Goal: Navigation & Orientation: Go to known website

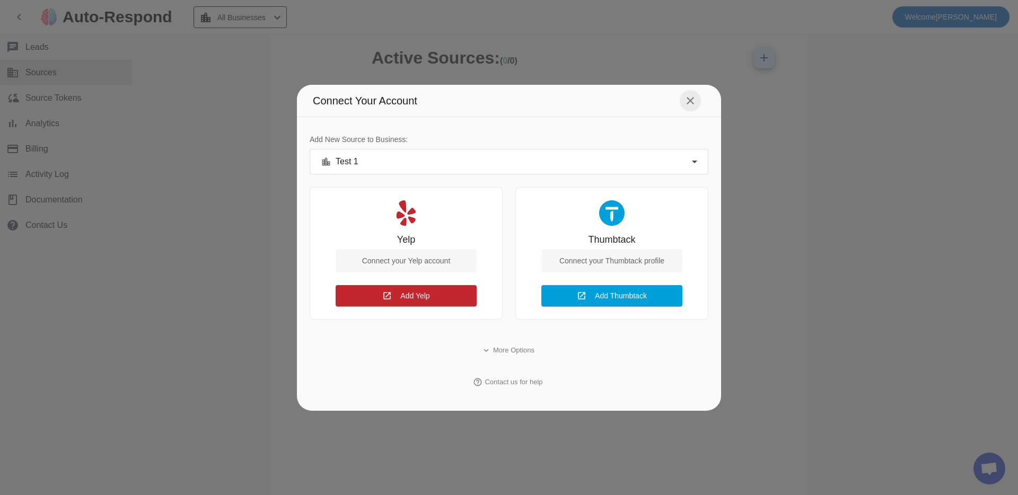
click at [698, 95] on span at bounding box center [690, 100] width 25 height 25
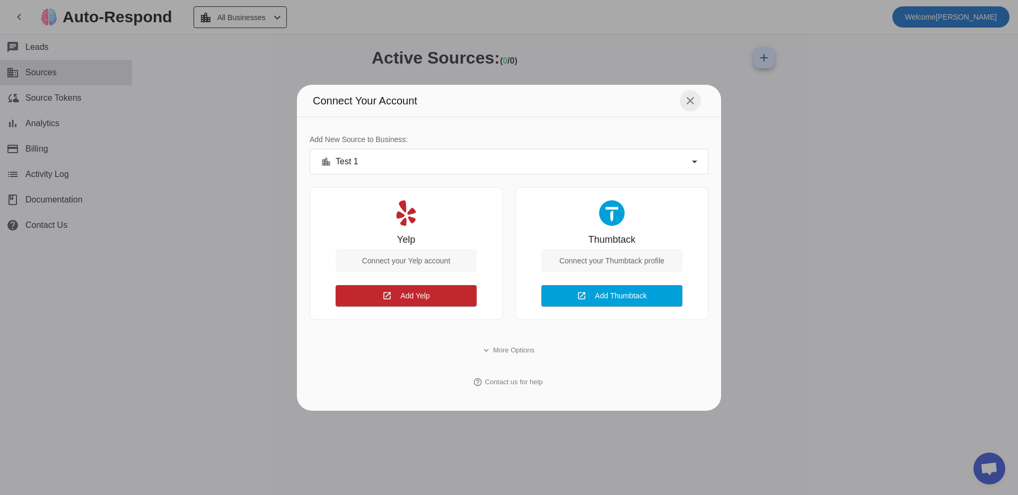
click at [686, 95] on mat-icon "close" at bounding box center [690, 100] width 13 height 13
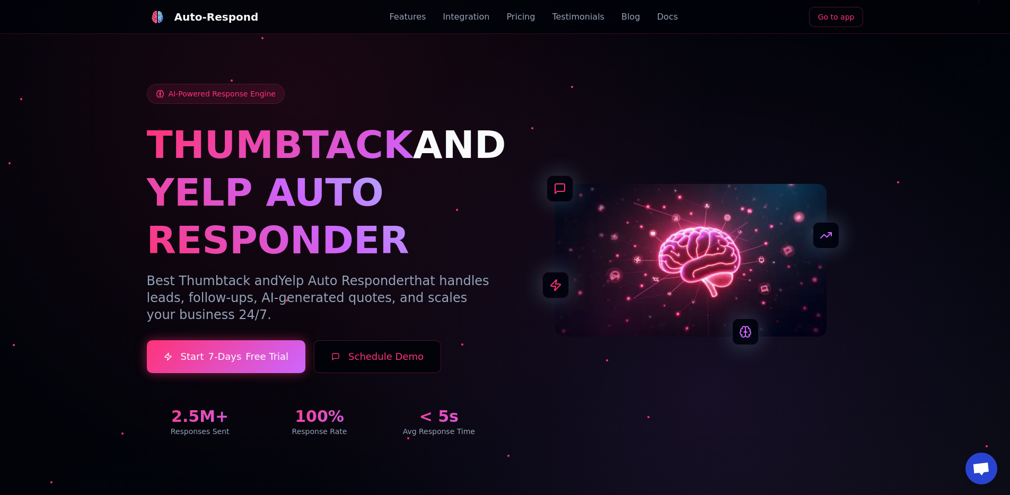
click at [849, 21] on link "Go to app" at bounding box center [836, 17] width 55 height 20
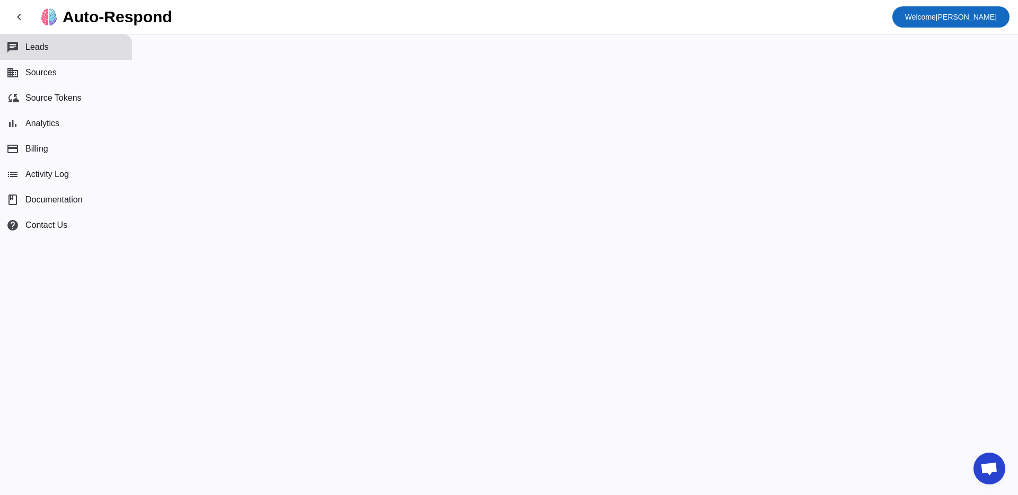
click at [923, 11] on body "chevron_left Auto-Respond Welcome Александр Надзуга chat Leads business Sources…" at bounding box center [509, 247] width 1018 height 495
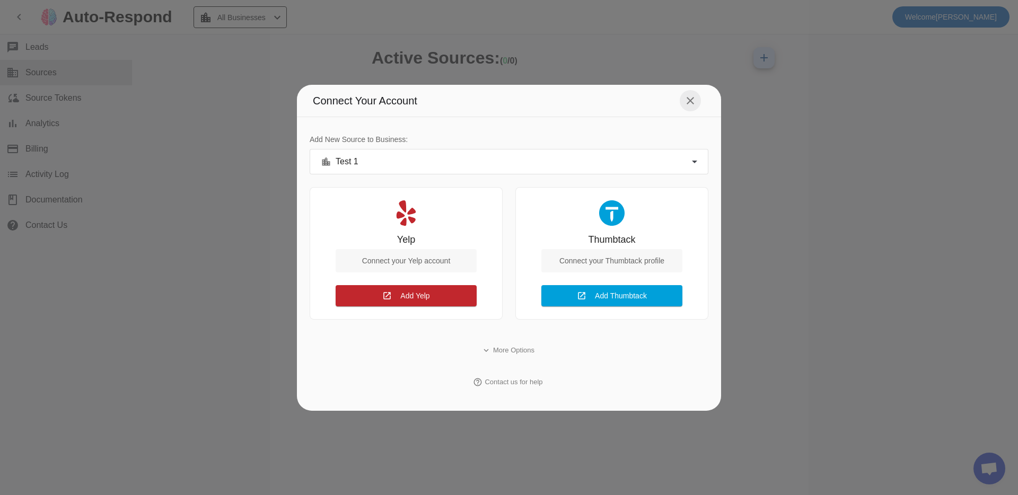
click at [695, 104] on mat-icon "close" at bounding box center [690, 100] width 13 height 13
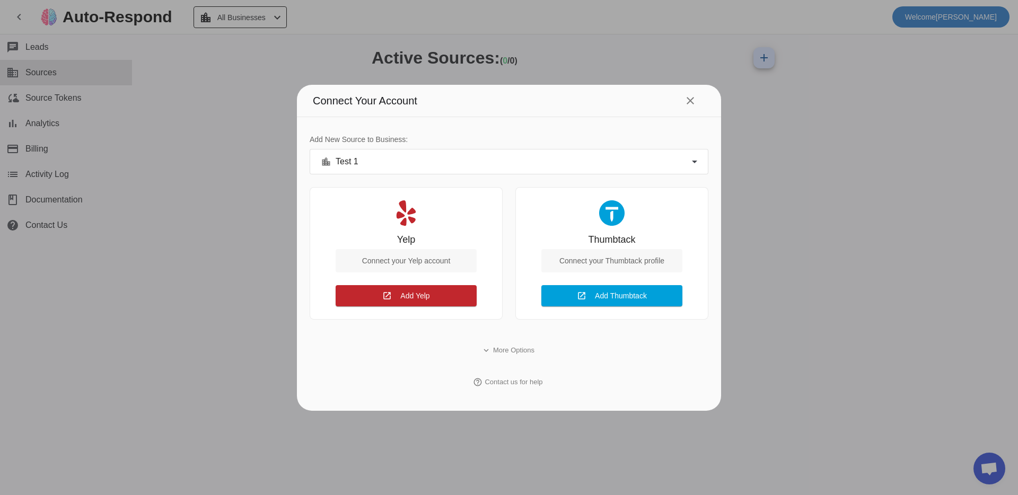
click at [937, 16] on div at bounding box center [509, 247] width 1018 height 495
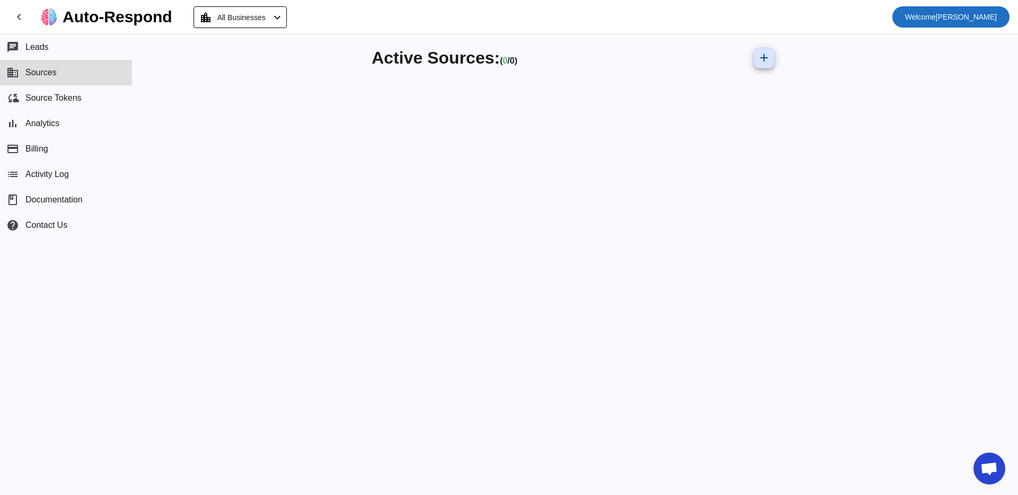
click at [937, 16] on span "Welcome Александр Надзуга" at bounding box center [951, 17] width 92 height 15
click at [962, 49] on span "Logout" at bounding box center [979, 44] width 47 height 11
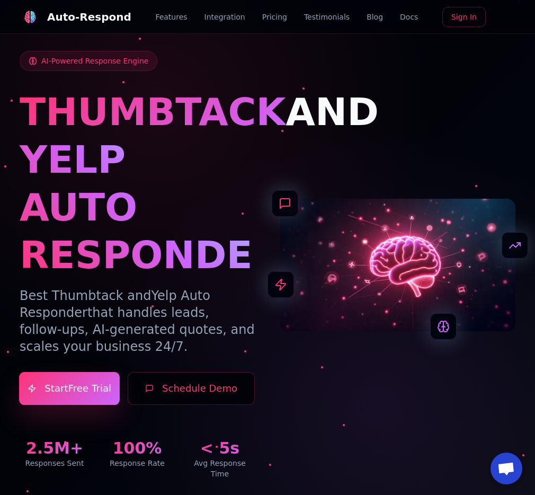
click at [75, 391] on link "Start 7-Days Free Trial" at bounding box center [69, 388] width 101 height 33
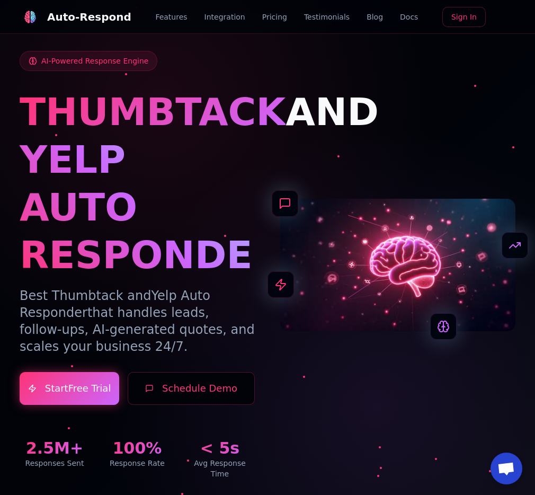
click at [461, 7] on link "Sign In" at bounding box center [464, 17] width 43 height 20
